Goal: Task Accomplishment & Management: Use online tool/utility

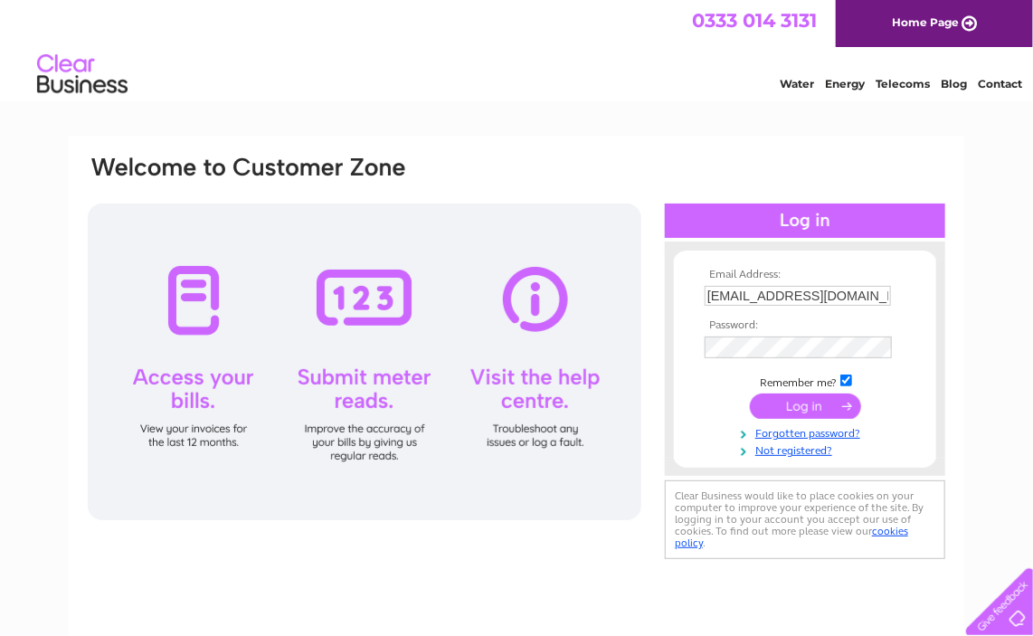
click at [788, 410] on input "submit" at bounding box center [805, 405] width 111 height 25
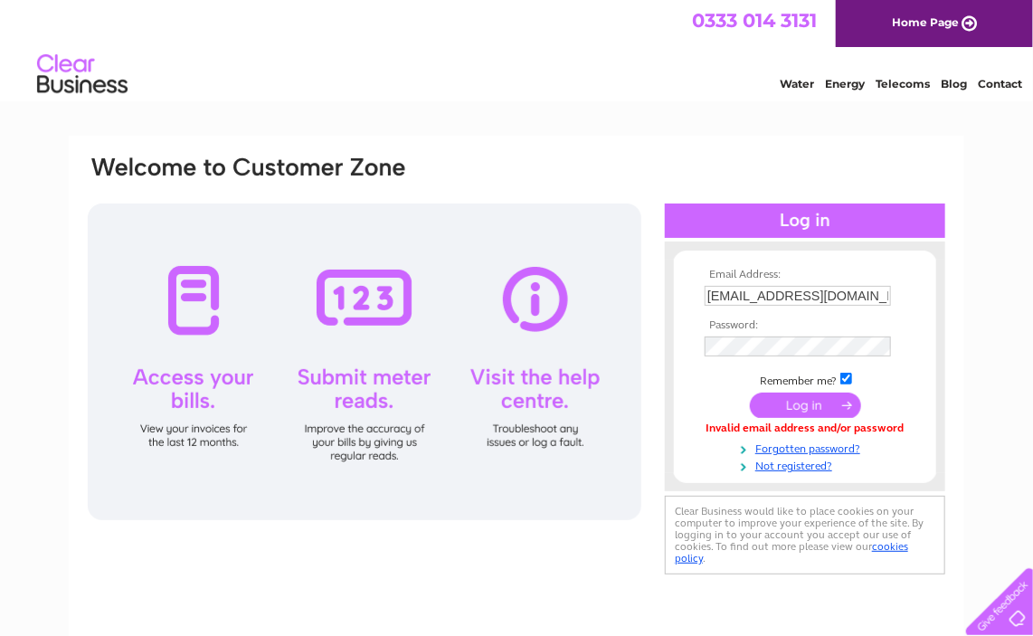
click at [790, 411] on input "submit" at bounding box center [805, 404] width 111 height 25
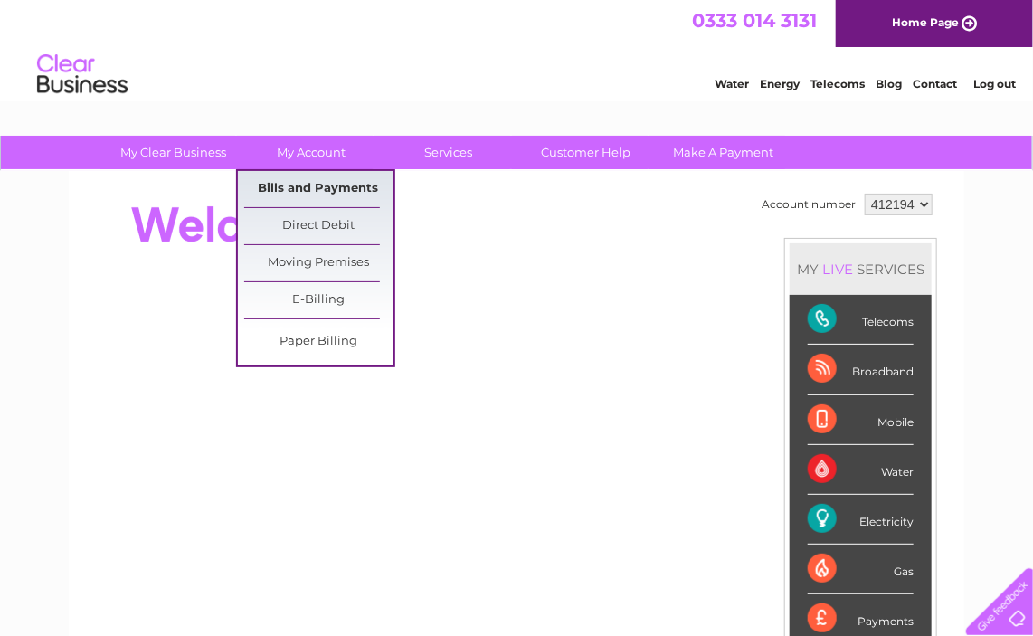
click at [279, 184] on link "Bills and Payments" at bounding box center [318, 189] width 149 height 36
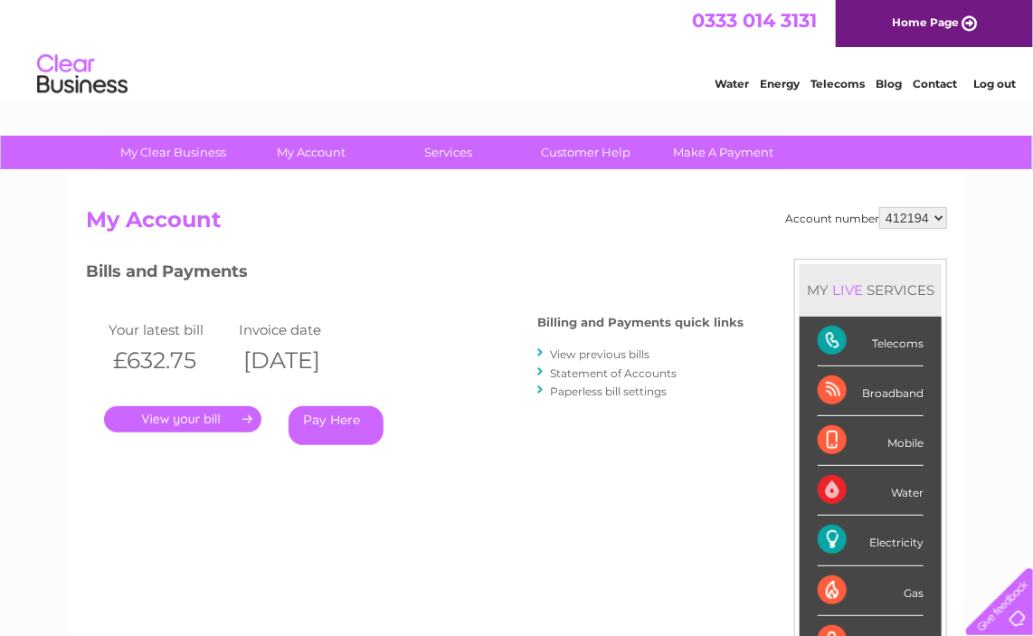
drag, startPoint x: 1032, startPoint y: 246, endPoint x: 1045, endPoint y: 335, distance: 89.6
click at [1032, 335] on html "My Clear Business Login Details My Details My Preferences Link Account My Accou…" at bounding box center [516, 546] width 1033 height 1092
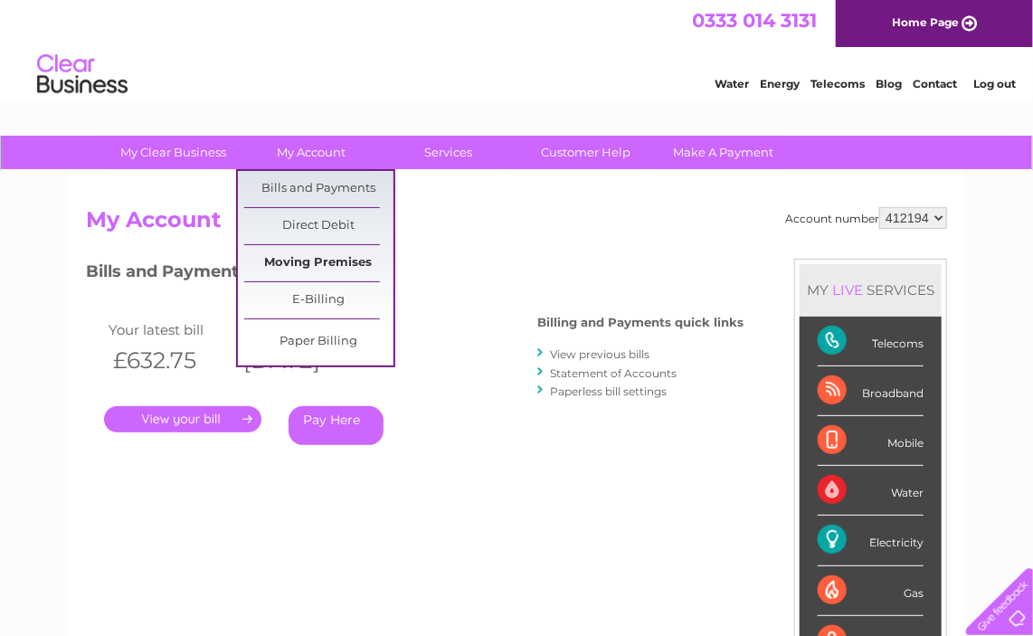
click at [332, 267] on link "Moving Premises" at bounding box center [318, 263] width 149 height 36
click at [289, 262] on link "Moving Premises" at bounding box center [318, 263] width 149 height 36
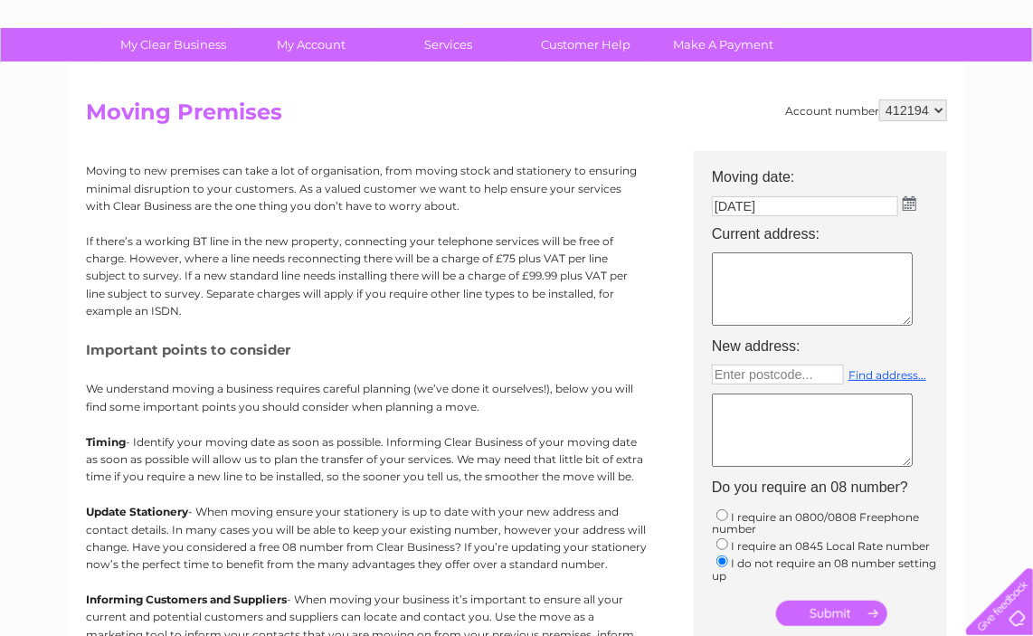
click at [1032, 343] on html "My Clear Business Login Details My Details My Preferences Link Account My Accou…" at bounding box center [516, 496] width 1033 height 1208
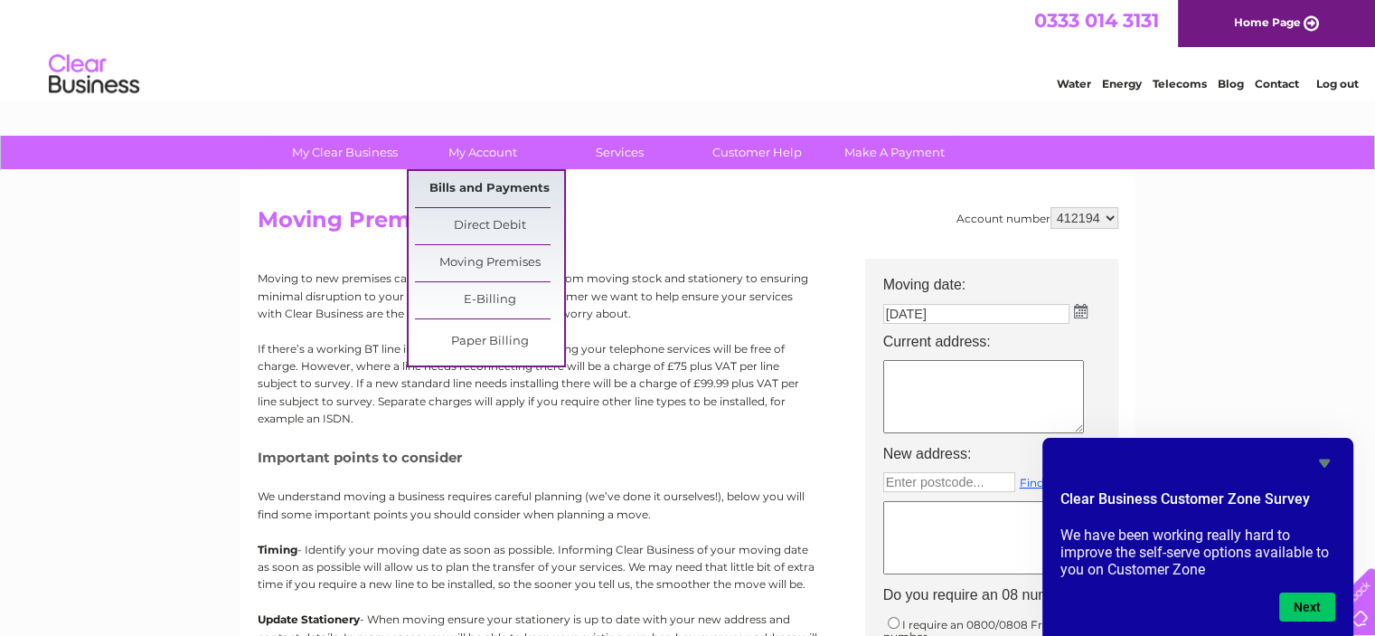
click at [462, 193] on link "Bills and Payments" at bounding box center [489, 189] width 149 height 36
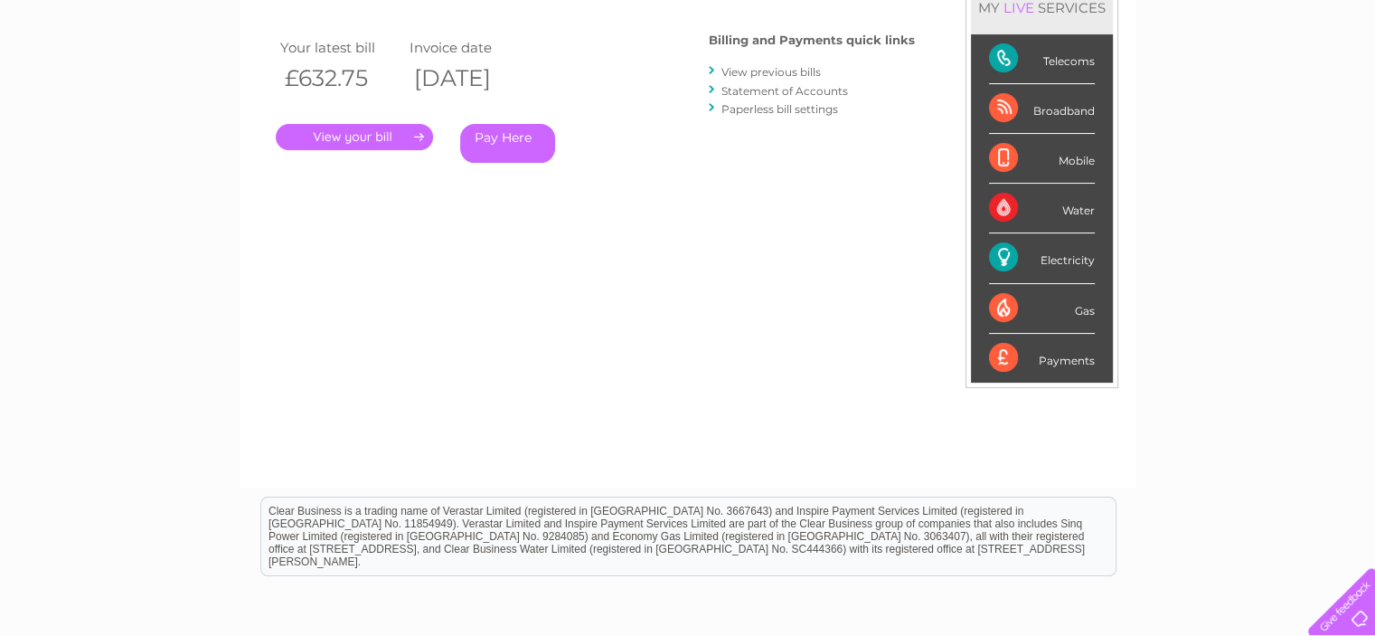
scroll to position [216, 0]
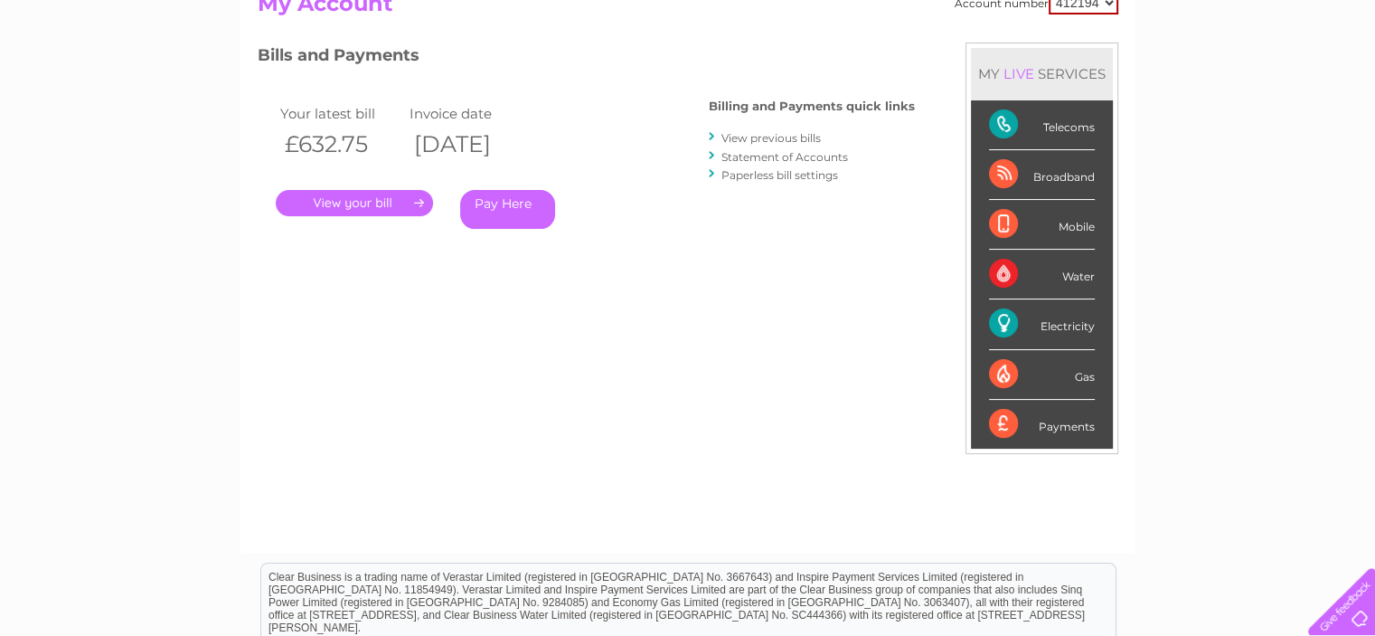
click at [1374, 239] on html "My Clear Business Login Details My Details My Preferences Link Account My Accou…" at bounding box center [687, 330] width 1375 height 1092
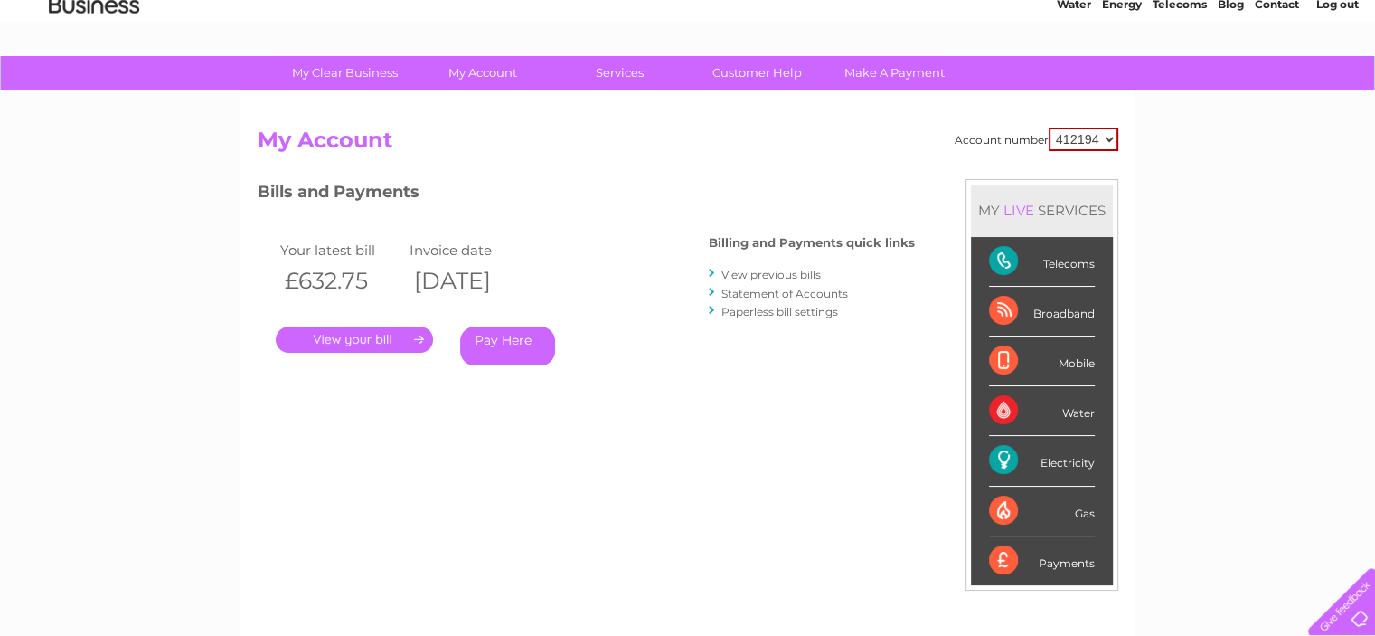
scroll to position [81, 0]
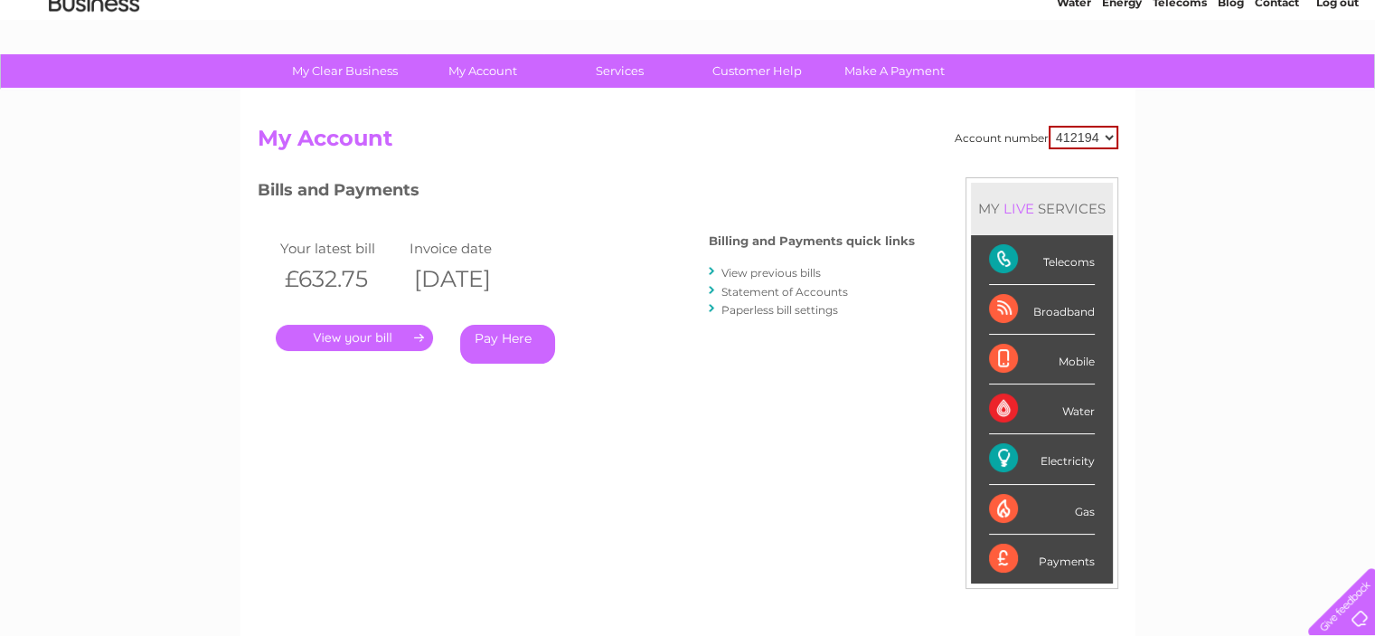
click at [1009, 456] on div "Electricity" at bounding box center [1042, 459] width 106 height 50
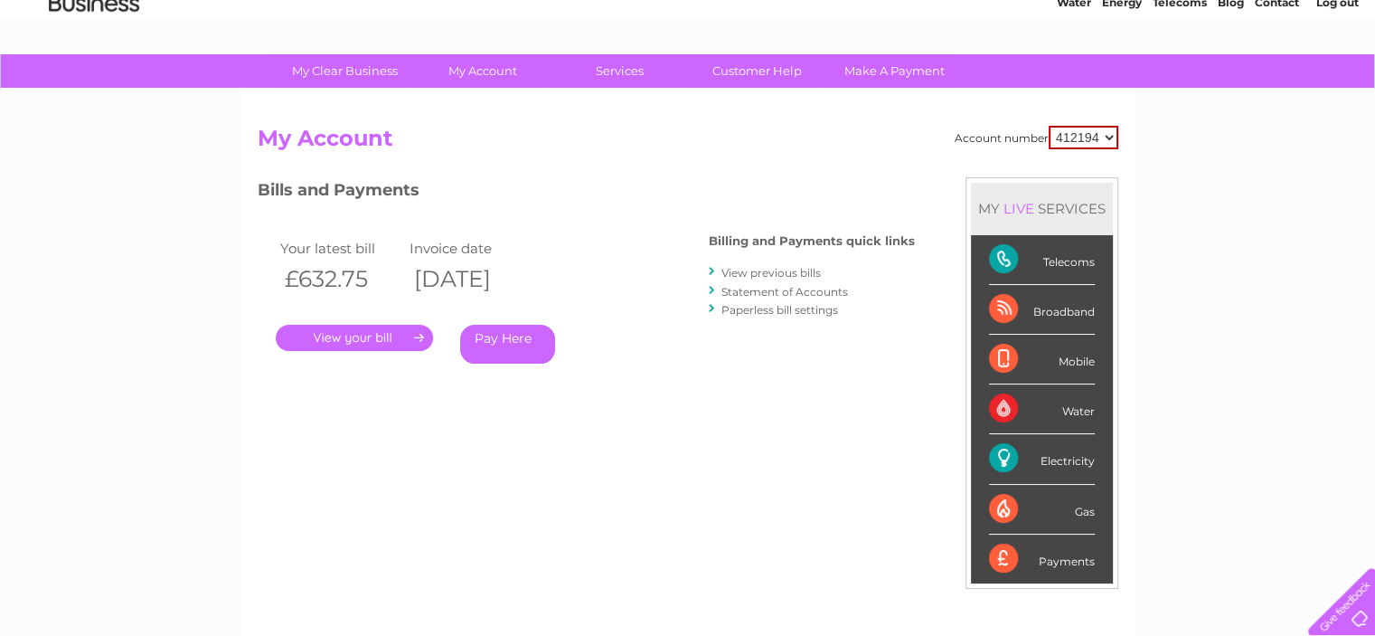
click at [1076, 469] on div "Electricity" at bounding box center [1042, 459] width 106 height 50
click at [1070, 462] on div "Electricity" at bounding box center [1042, 459] width 106 height 50
click at [1012, 461] on div "Electricity" at bounding box center [1042, 459] width 106 height 50
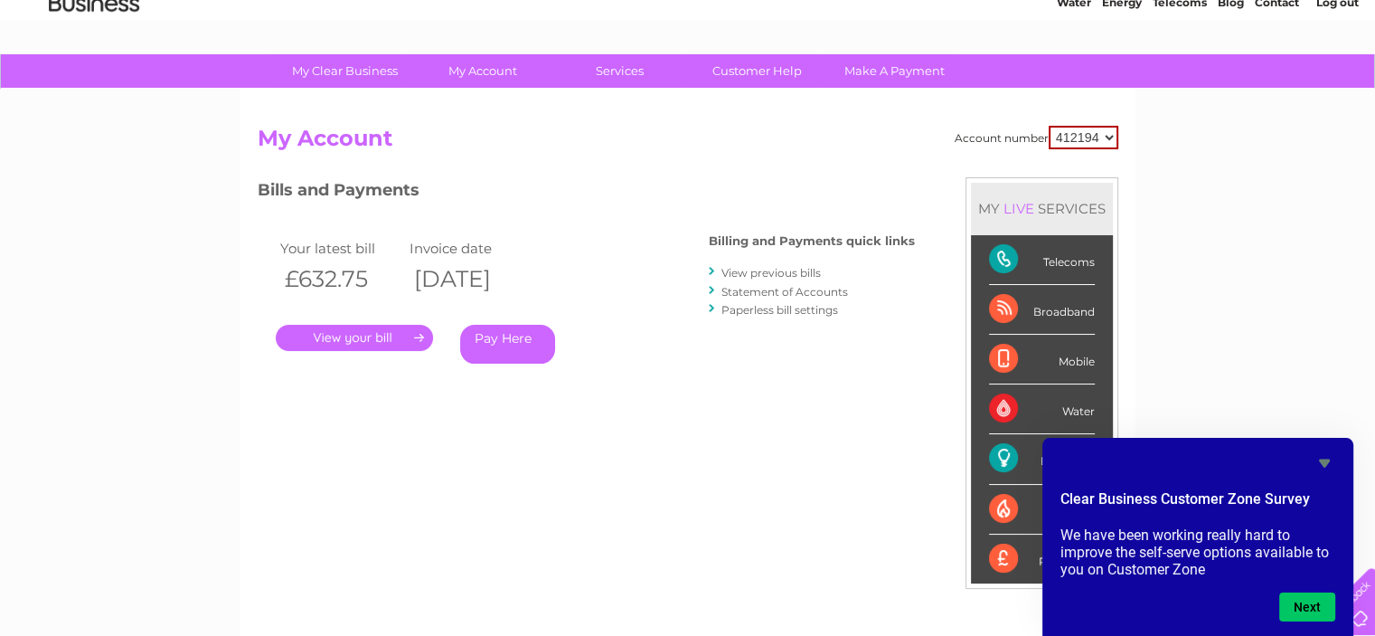
click at [1330, 457] on icon "Hide survey" at bounding box center [1325, 463] width 22 height 22
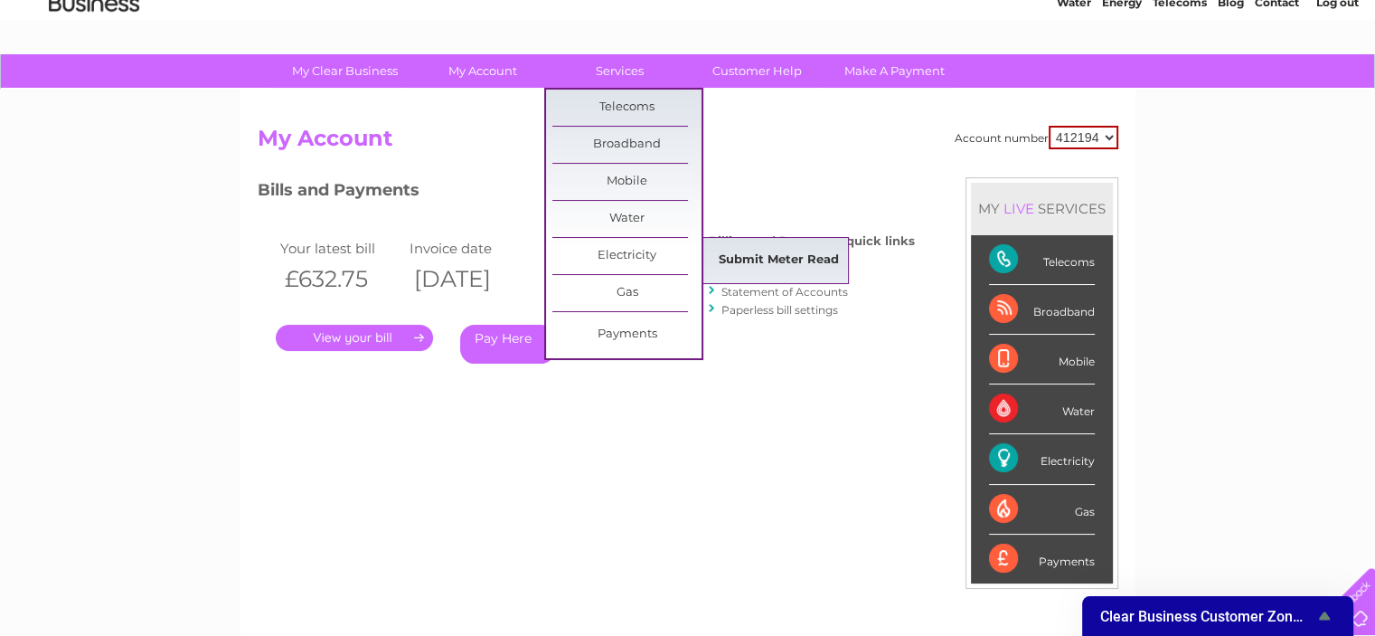
click at [745, 261] on link "Submit Meter Read" at bounding box center [778, 260] width 149 height 36
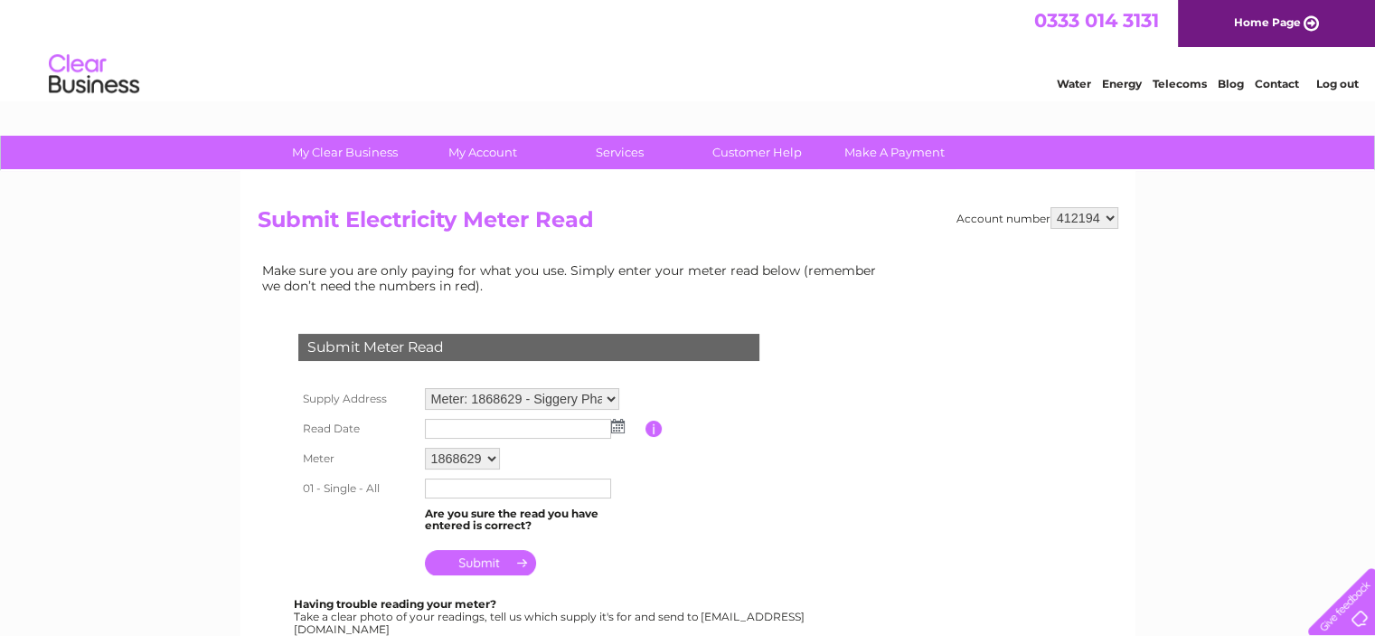
click at [615, 428] on img at bounding box center [618, 426] width 14 height 14
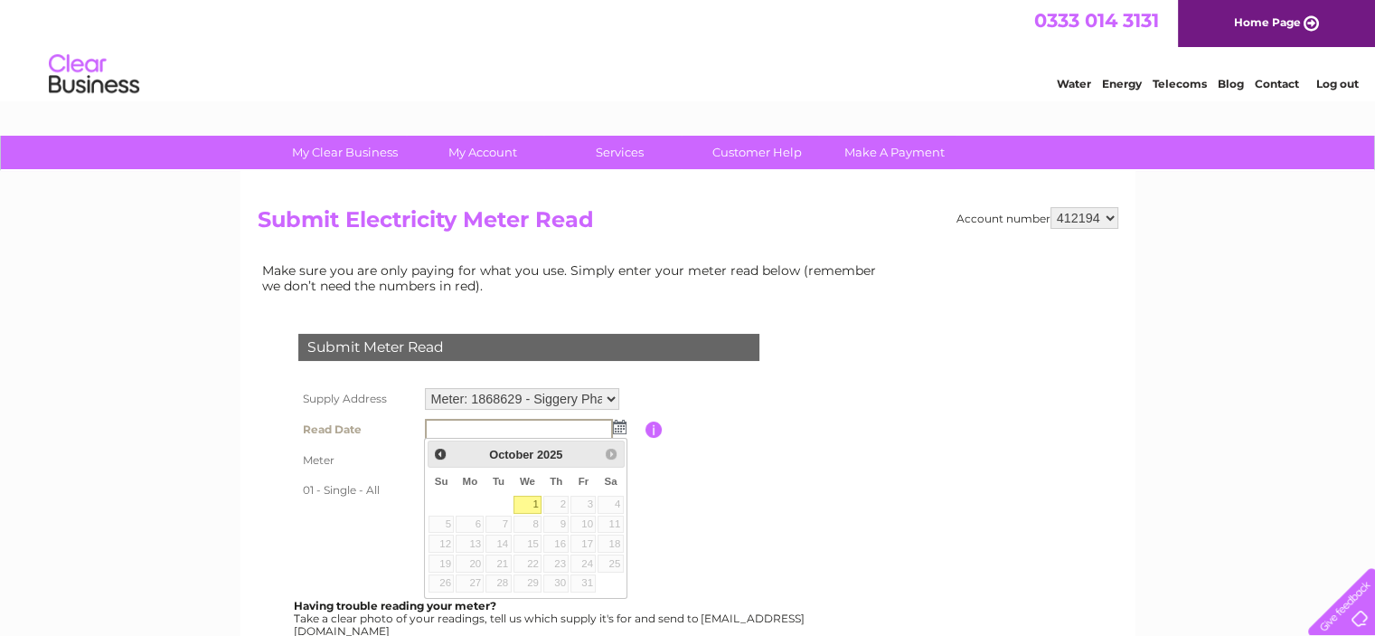
click at [530, 505] on link "1" at bounding box center [528, 504] width 29 height 18
type input "2025/10/01"
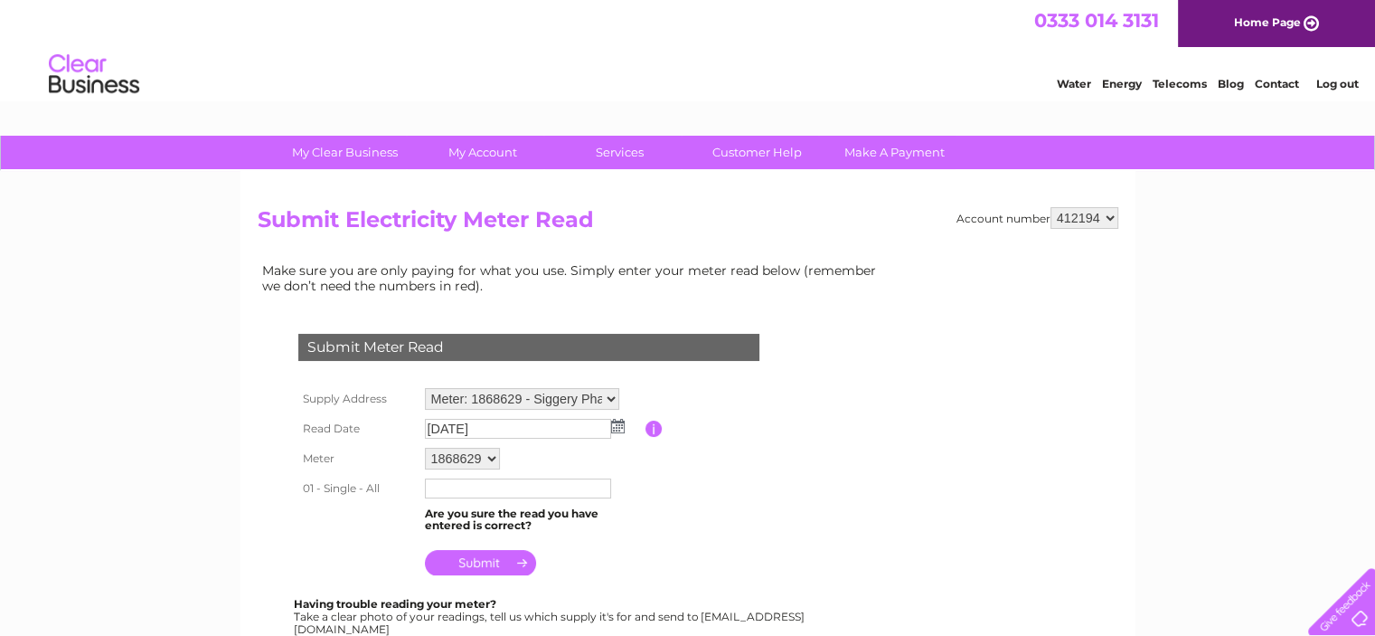
click at [476, 495] on input "text" at bounding box center [518, 488] width 186 height 20
type input "85206"
click at [490, 569] on input "submit" at bounding box center [480, 564] width 111 height 25
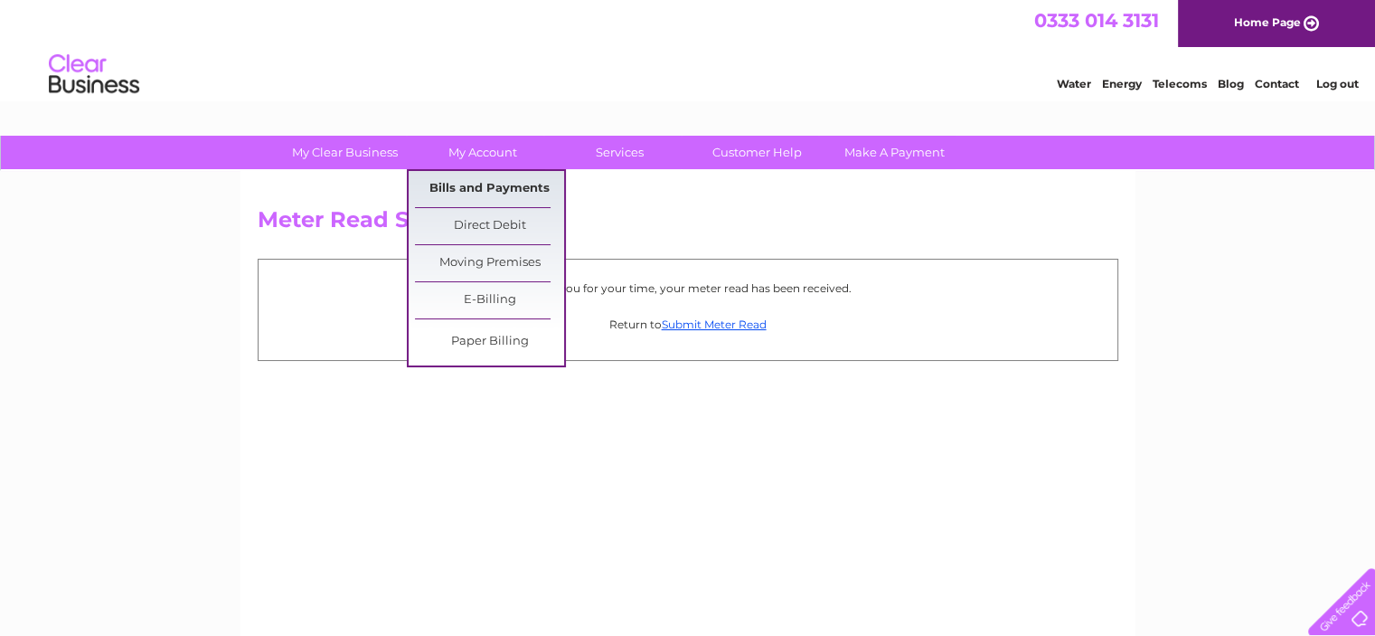
click at [457, 190] on link "Bills and Payments" at bounding box center [489, 189] width 149 height 36
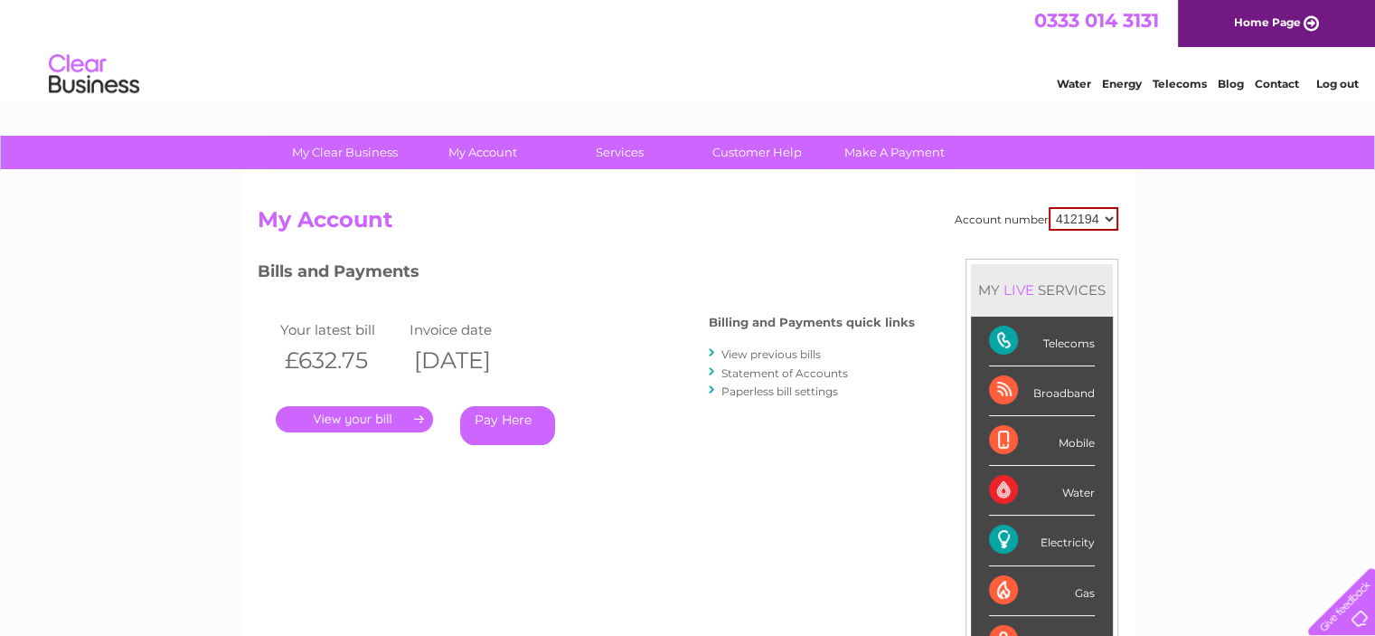
click at [1286, 79] on link "Contact" at bounding box center [1277, 84] width 44 height 14
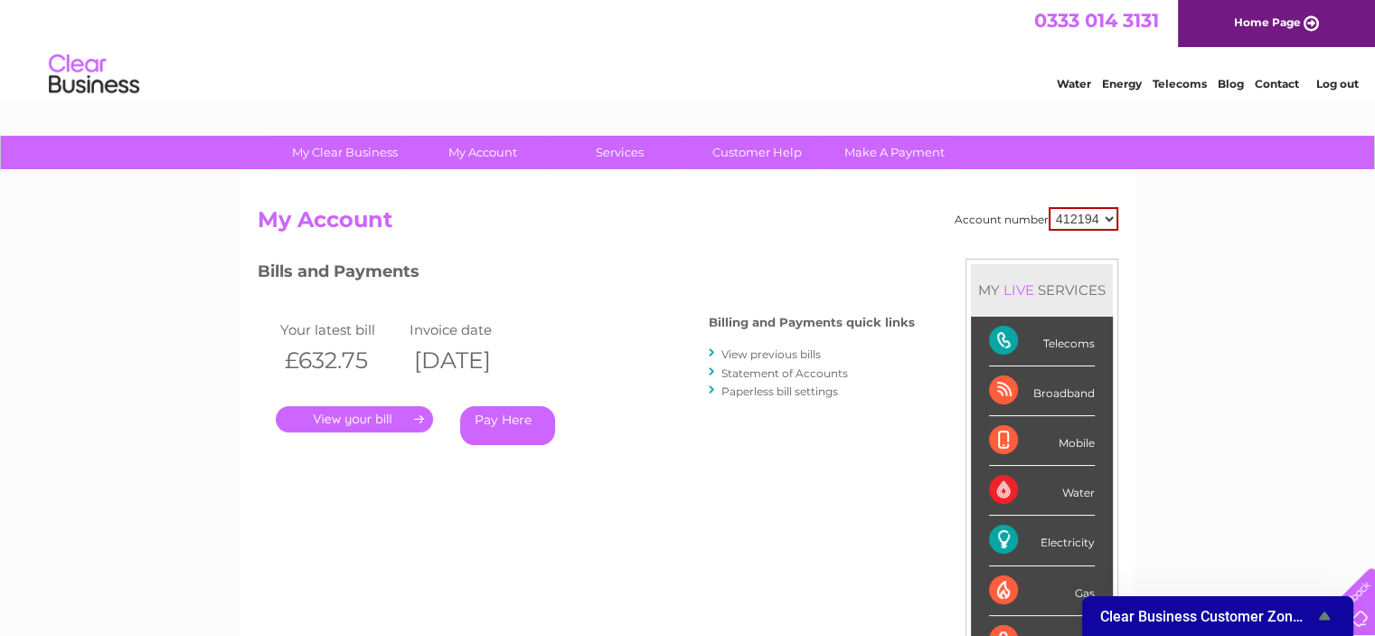
click at [1063, 344] on div "Telecoms" at bounding box center [1042, 341] width 106 height 50
click at [1270, 86] on link "Contact" at bounding box center [1277, 84] width 44 height 14
click at [1278, 84] on link "Contact" at bounding box center [1277, 84] width 44 height 14
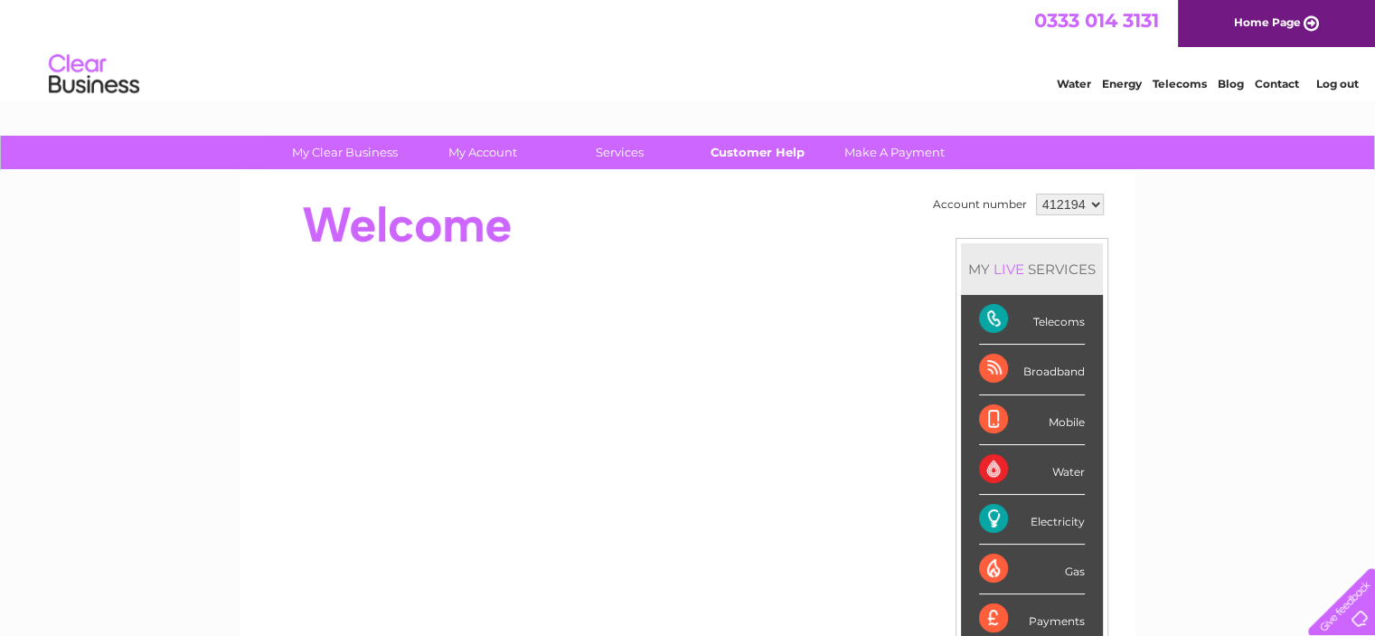
click at [790, 156] on link "Customer Help" at bounding box center [757, 152] width 149 height 33
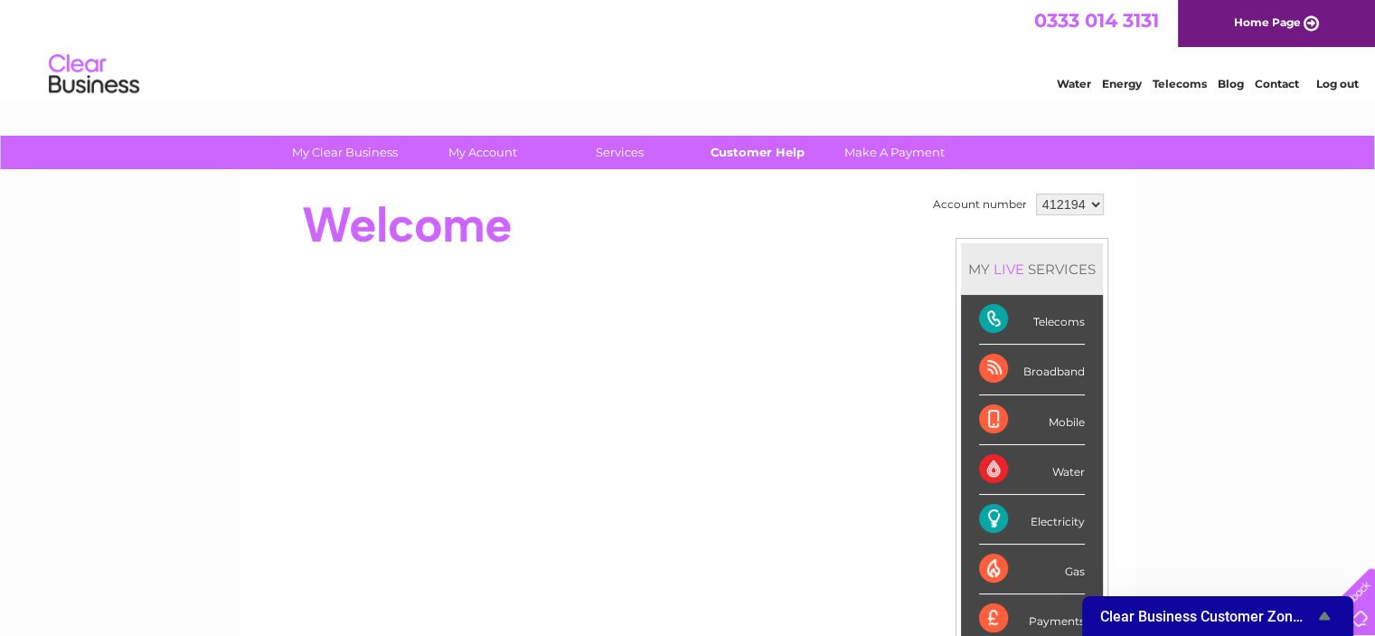
click at [774, 147] on link "Customer Help" at bounding box center [757, 152] width 149 height 33
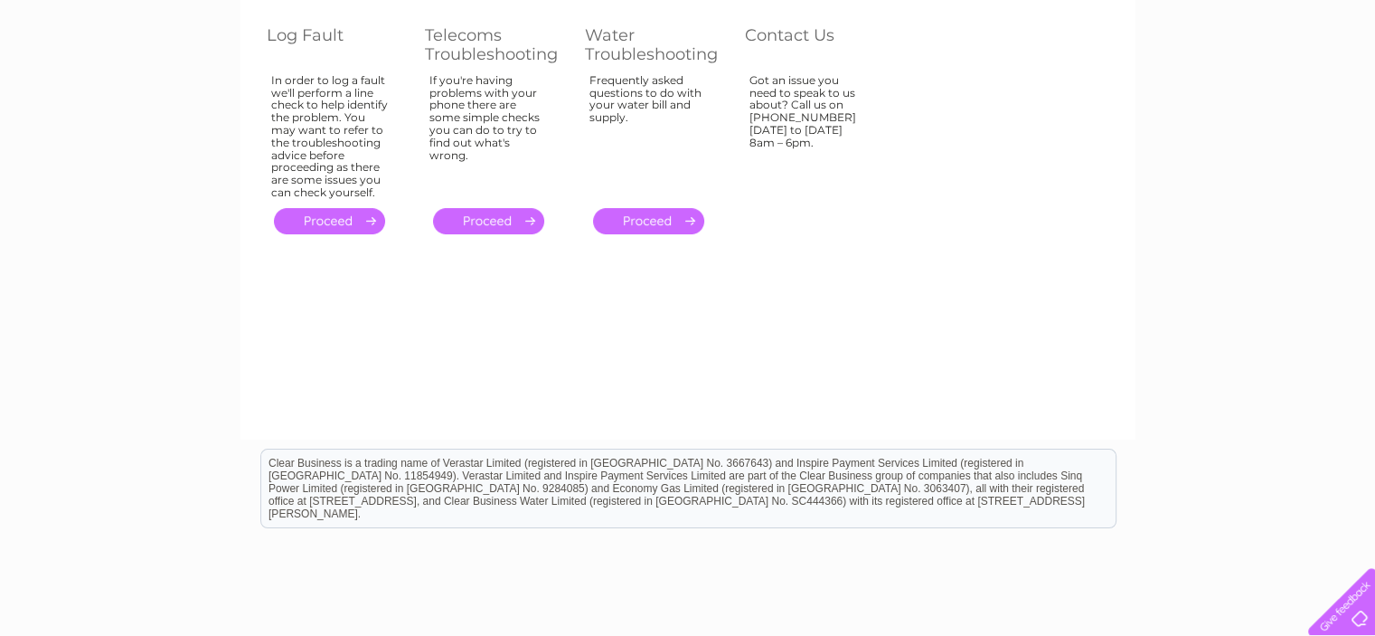
scroll to position [123, 0]
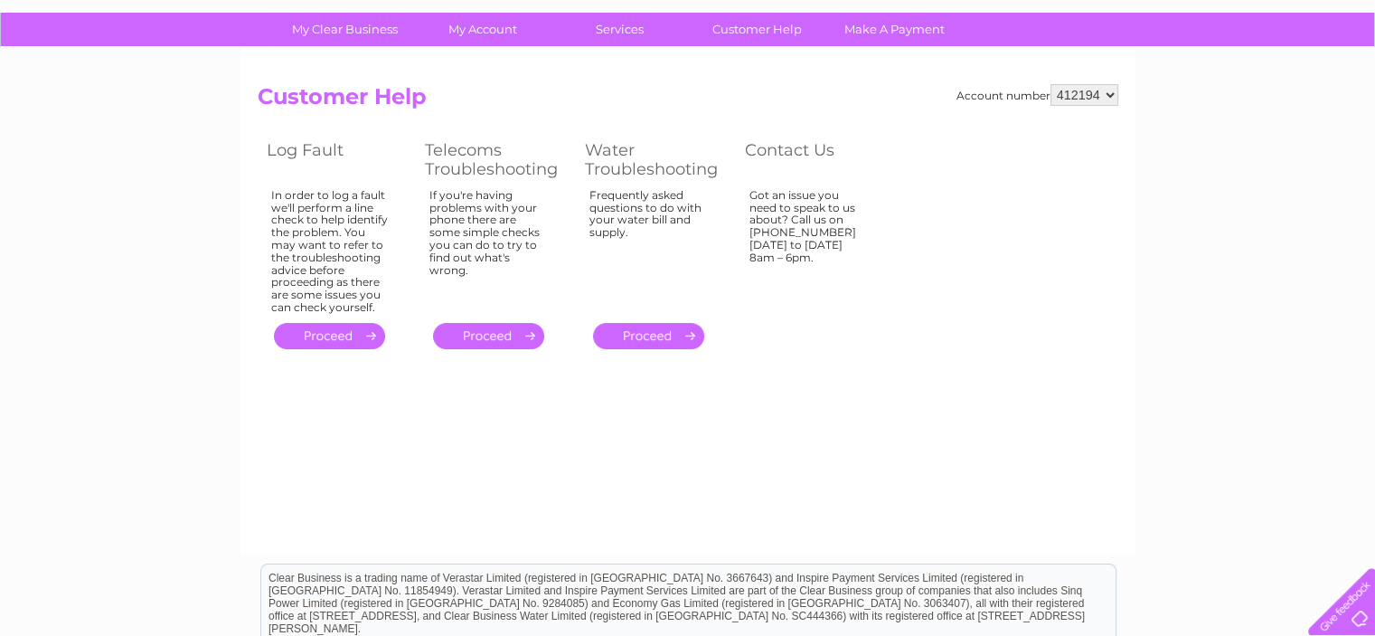
drag, startPoint x: 1373, startPoint y: 259, endPoint x: 1388, endPoint y: 224, distance: 38.1
click at [1374, 181] on html "My Clear Business Login Details My Details My Preferences Link Account My Accou…" at bounding box center [687, 377] width 1375 height 1000
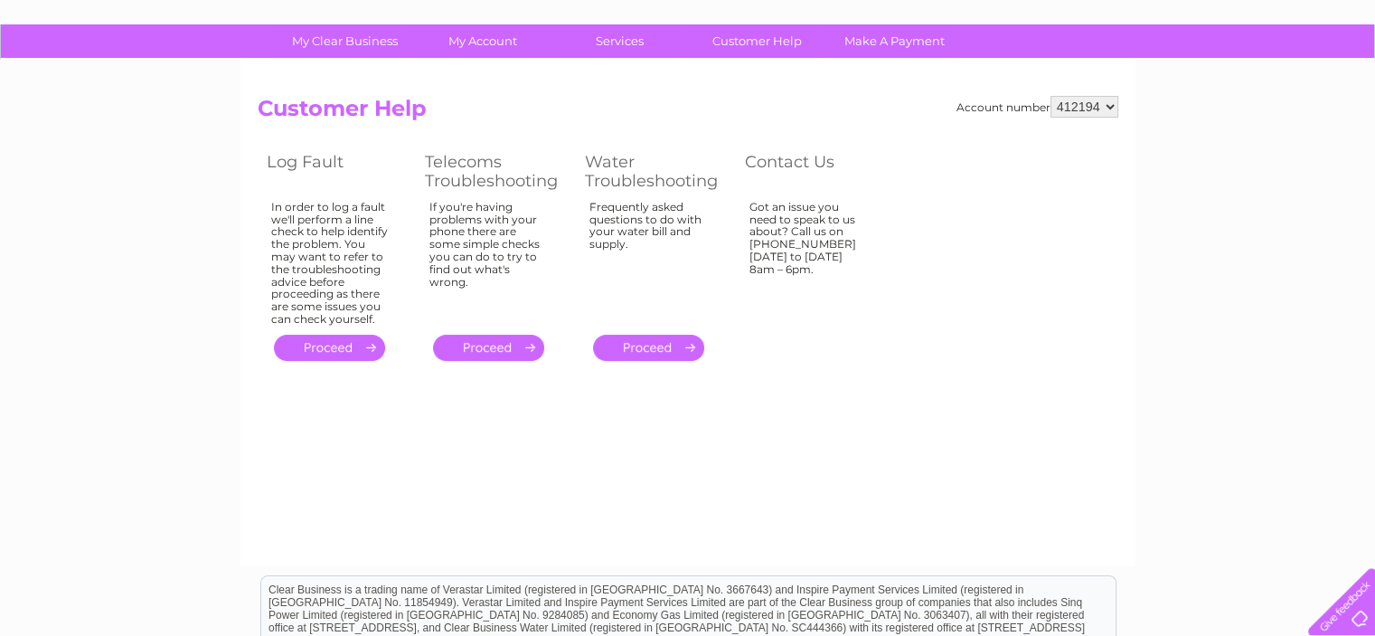
scroll to position [0, 0]
